Goal: Download file/media

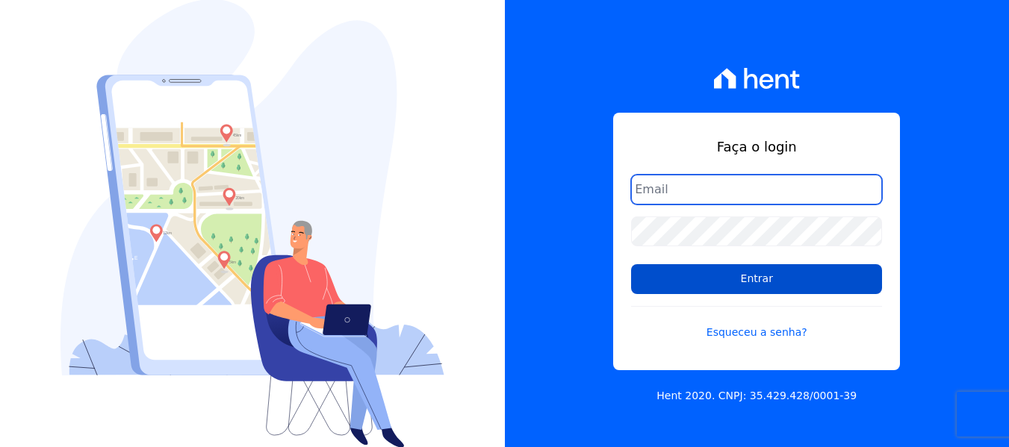
type input "[PERSON_NAME][EMAIL_ADDRESS][DOMAIN_NAME]"
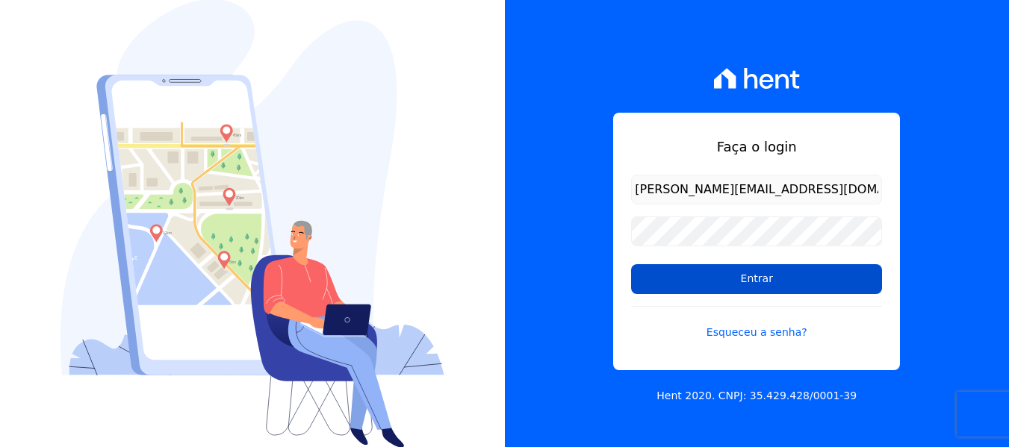
click at [670, 275] on input "Entrar" at bounding box center [756, 279] width 251 height 30
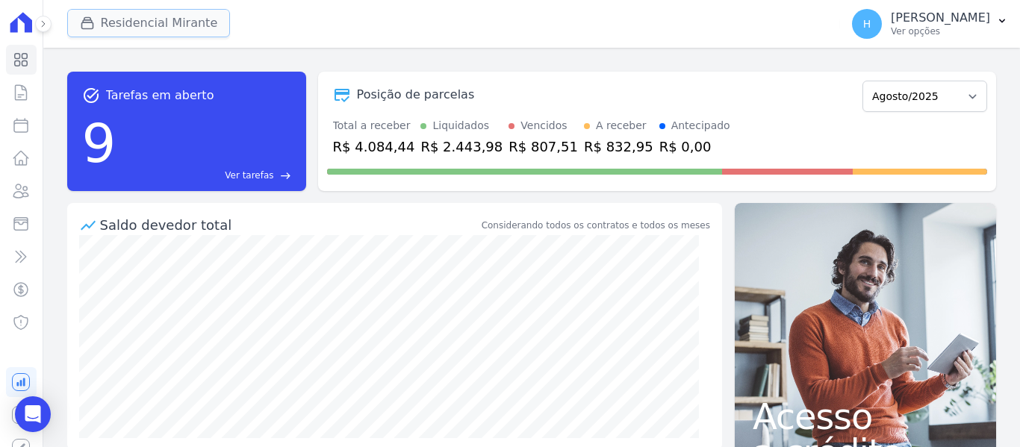
click at [136, 24] on button "Residencial Mirante" at bounding box center [149, 23] width 164 height 28
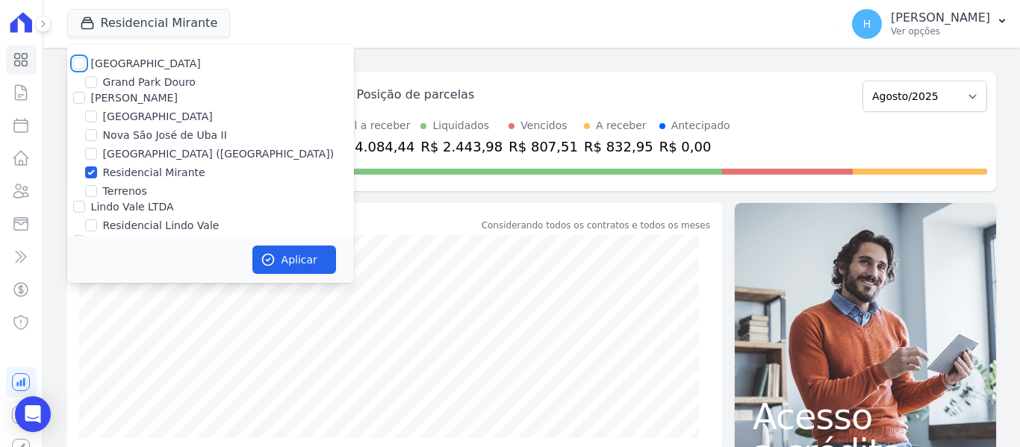
drag, startPoint x: 83, startPoint y: 57, endPoint x: 79, endPoint y: 67, distance: 10.4
click at [83, 58] on input "[GEOGRAPHIC_DATA]" at bounding box center [79, 63] width 12 height 12
checkbox input "true"
click at [78, 99] on input "[PERSON_NAME]" at bounding box center [79, 98] width 12 height 12
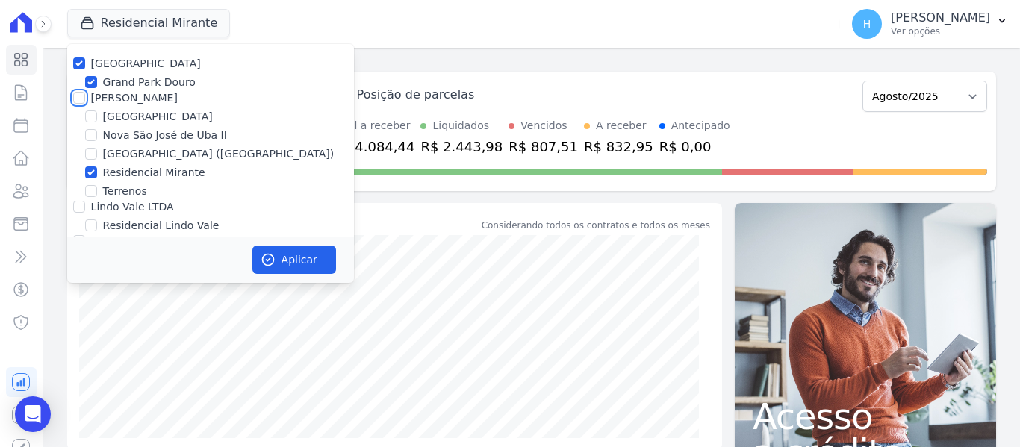
checkbox input "true"
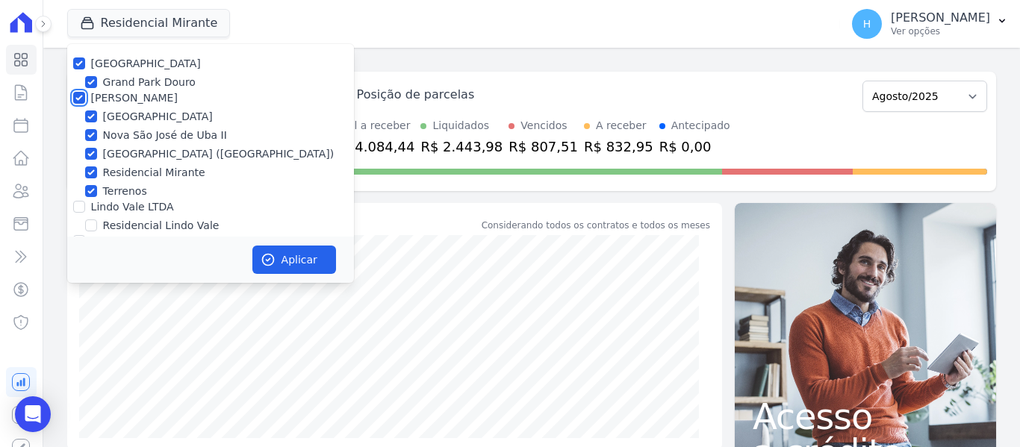
scroll to position [43, 0]
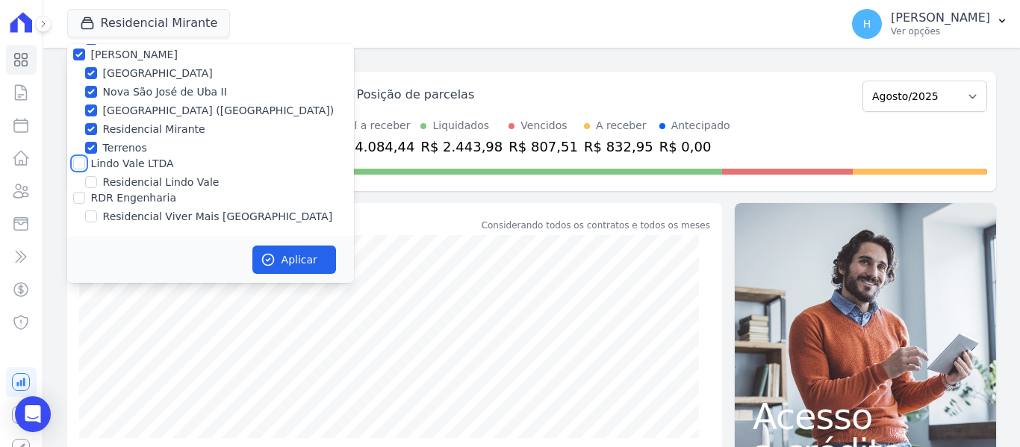
click at [78, 163] on input "Lindo Vale LTDA" at bounding box center [79, 164] width 12 height 12
checkbox input "true"
click at [81, 197] on input "RDR Engenharia" at bounding box center [79, 198] width 12 height 12
checkbox input "true"
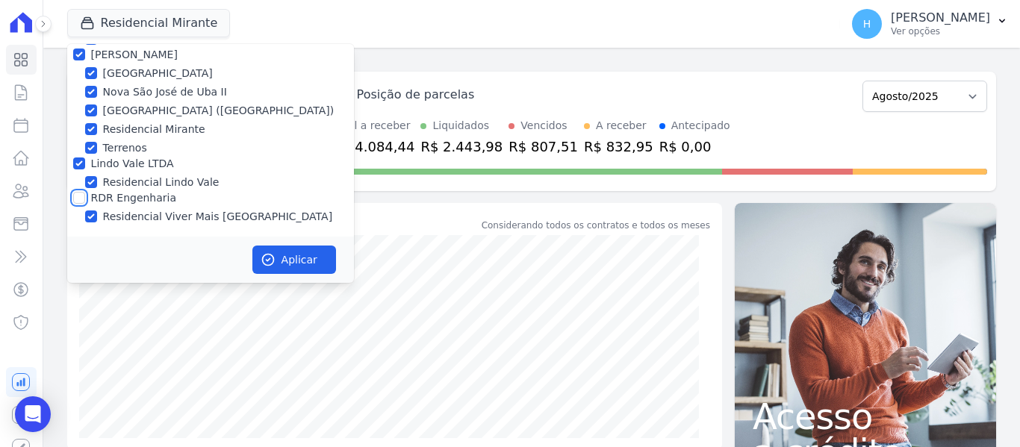
checkbox input "true"
drag, startPoint x: 311, startPoint y: 258, endPoint x: 306, endPoint y: 265, distance: 9.1
click at [309, 261] on button "Aplicar" at bounding box center [294, 260] width 84 height 28
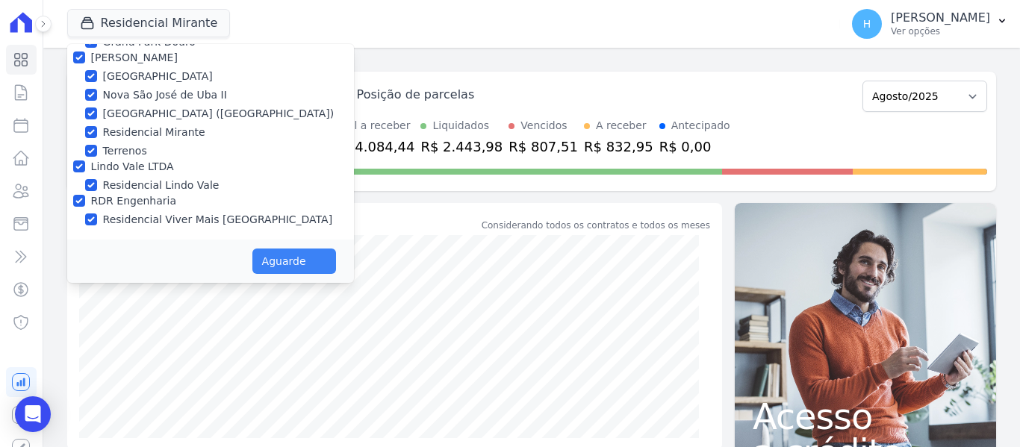
scroll to position [40, 0]
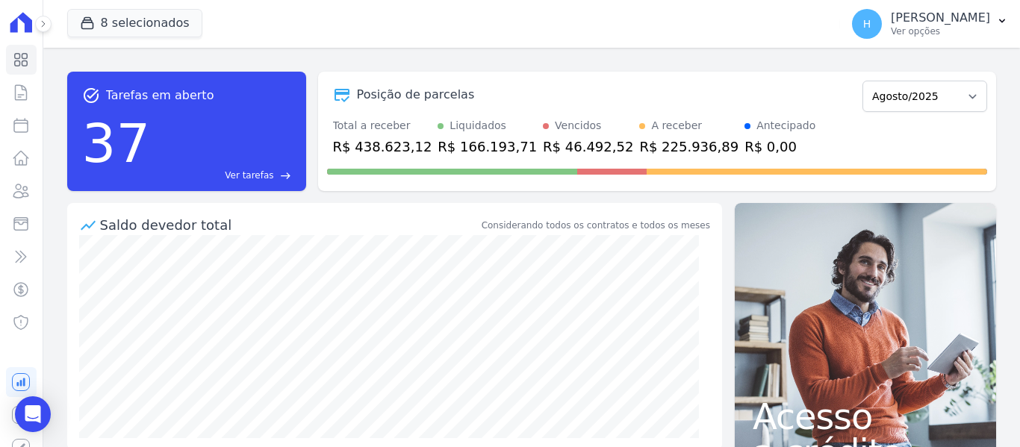
drag, startPoint x: 0, startPoint y: 0, endPoint x: 951, endPoint y: 67, distance: 953.6
click at [951, 67] on div "task_alt Tarefas em aberto 37 Ver tarefas east Posição de parcelas Dezembro/201…" at bounding box center [531, 131] width 929 height 143
click at [947, 25] on p "Ver opções" at bounding box center [940, 31] width 99 height 12
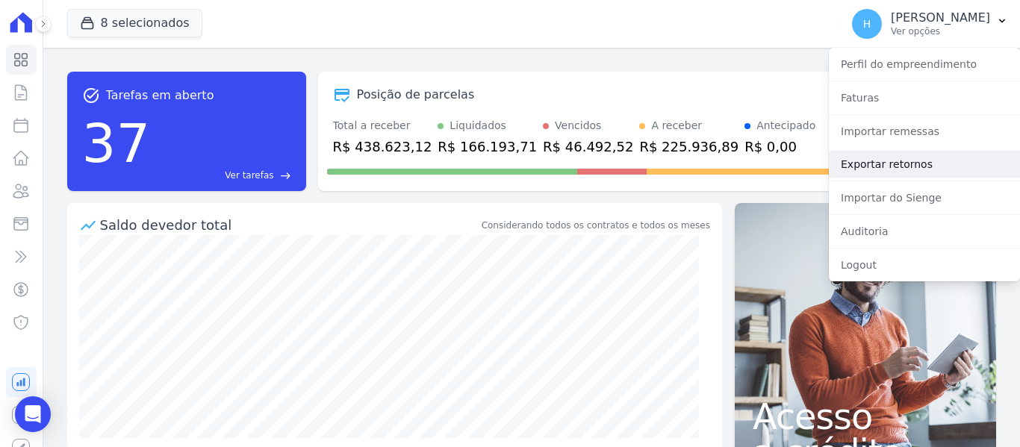
click at [883, 165] on link "Exportar retornos" at bounding box center [924, 164] width 191 height 27
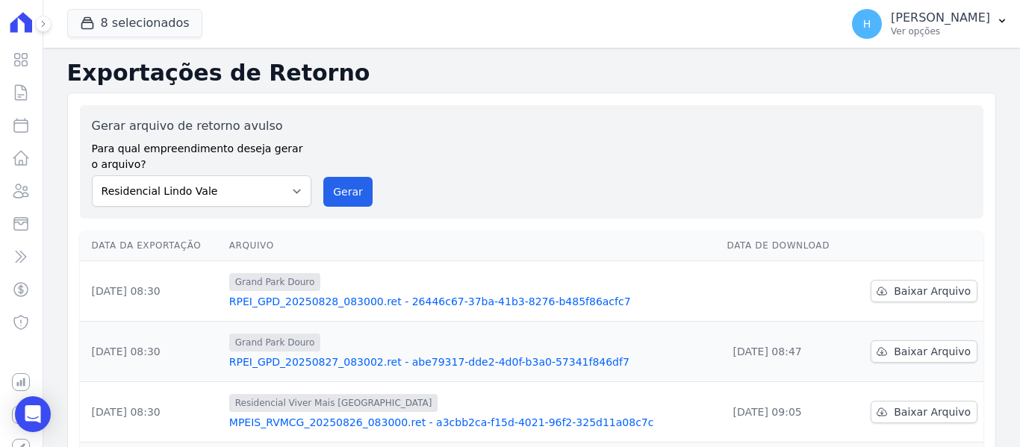
scroll to position [75, 0]
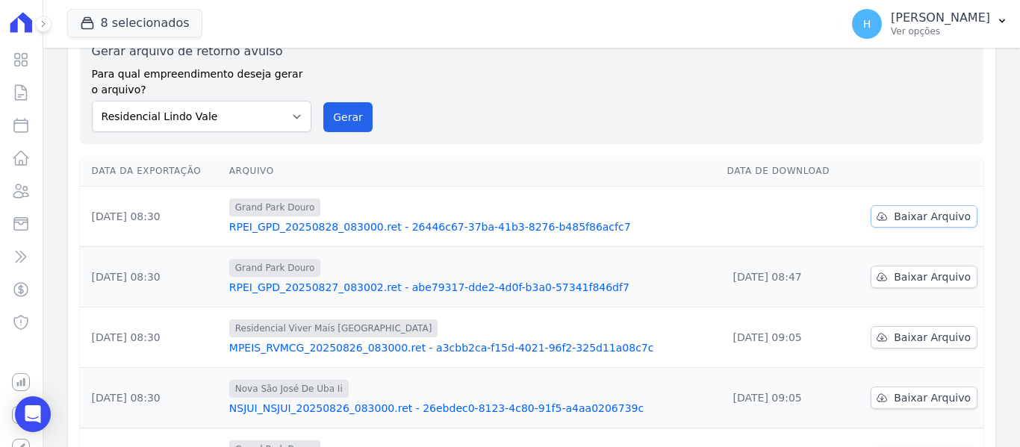
click at [896, 216] on span "Baixar Arquivo" at bounding box center [932, 216] width 77 height 15
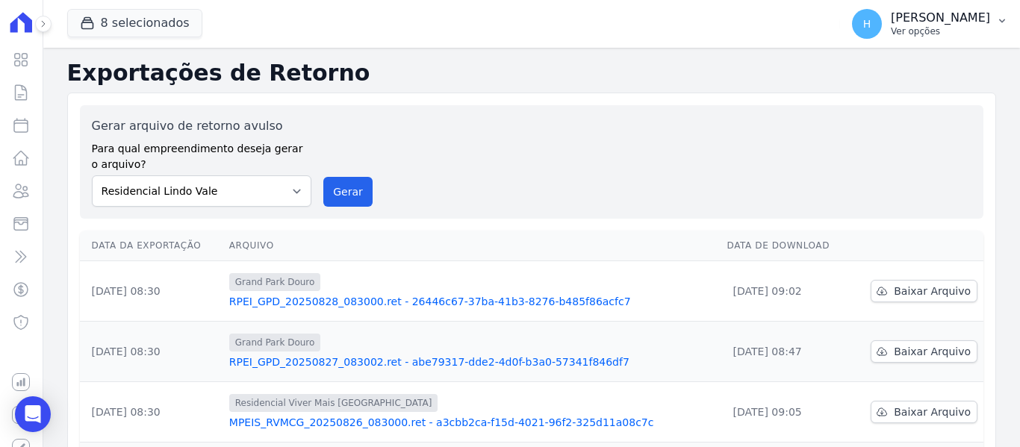
click at [984, 28] on p "Ver opções" at bounding box center [940, 31] width 99 height 12
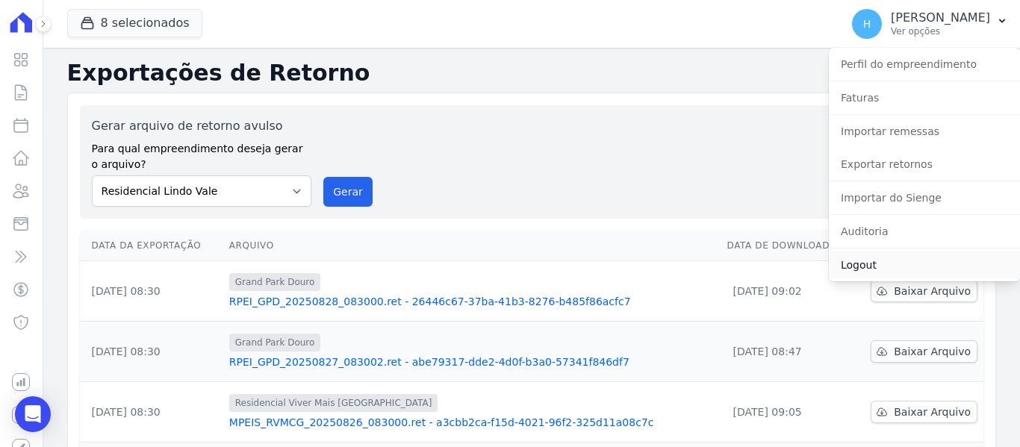
click at [881, 267] on link "Logout" at bounding box center [924, 265] width 191 height 27
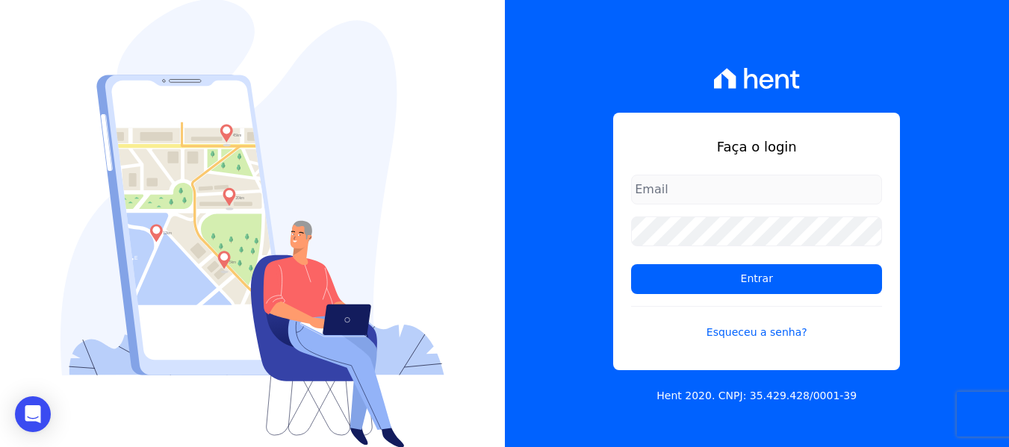
type input "[PERSON_NAME][EMAIL_ADDRESS][DOMAIN_NAME]"
